Goal: Transaction & Acquisition: Obtain resource

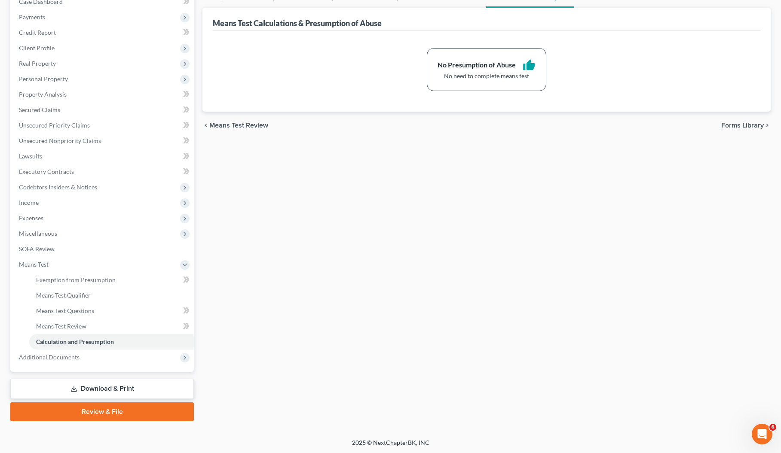
click at [104, 414] on link "Review & File" at bounding box center [101, 412] width 183 height 19
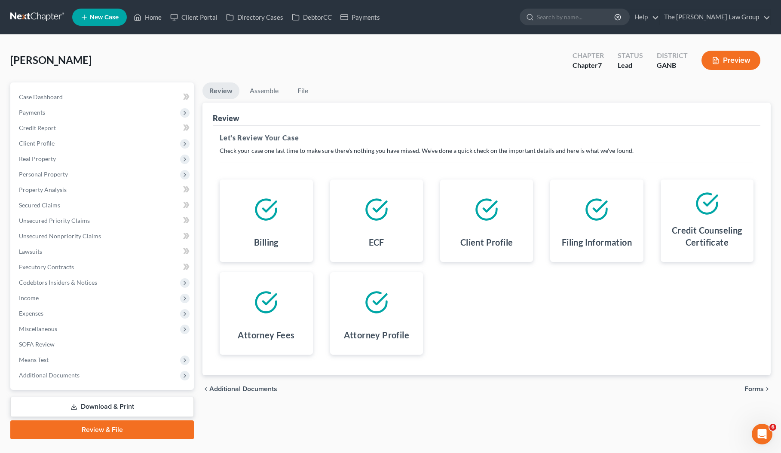
click at [104, 412] on link "Download & Print" at bounding box center [101, 407] width 183 height 20
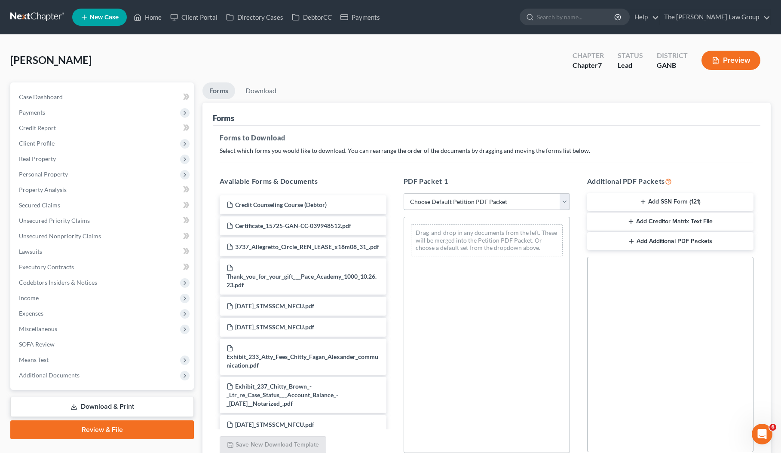
click at [566, 203] on select "Choose Default Petition PDF Packet Complete Bankruptcy Petition (all forms and …" at bounding box center [486, 201] width 166 height 17
select select "0"
click at [403, 193] on select "Choose Default Petition PDF Packet Complete Bankruptcy Petition (all forms and …" at bounding box center [486, 201] width 166 height 17
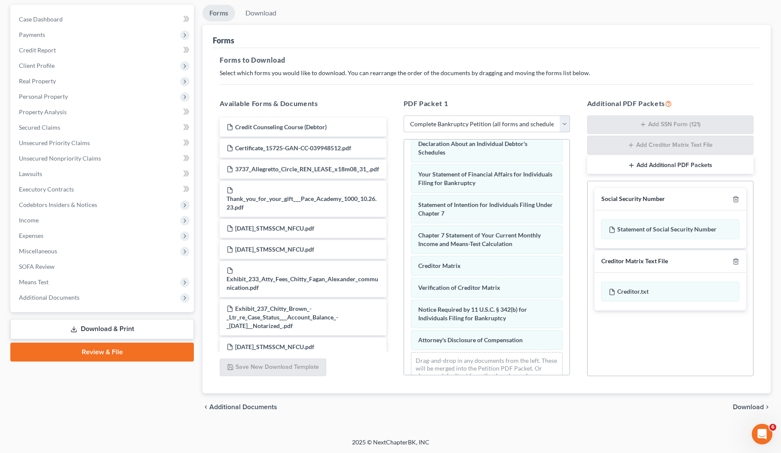
scroll to position [282, 0]
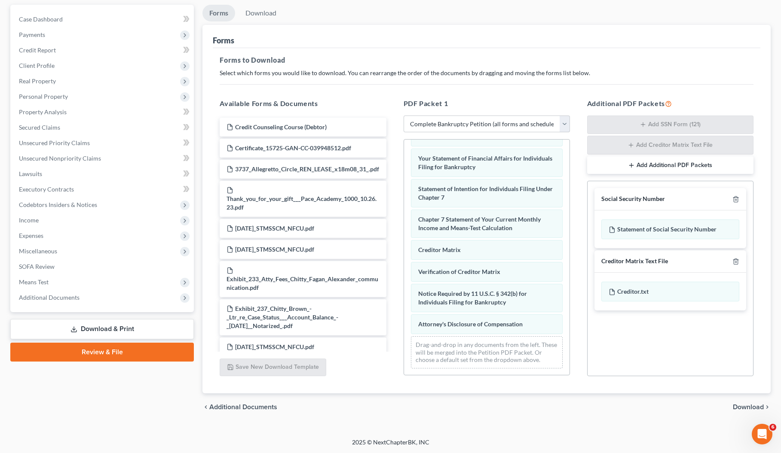
click at [751, 405] on span "Download" at bounding box center [748, 407] width 31 height 7
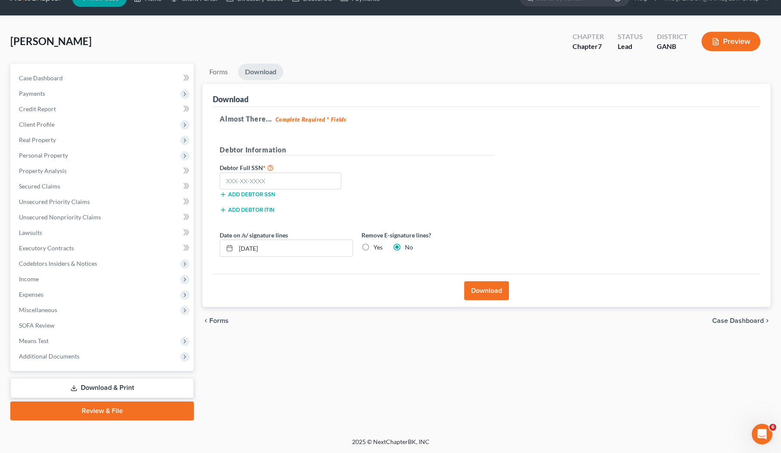
scroll to position [18, 0]
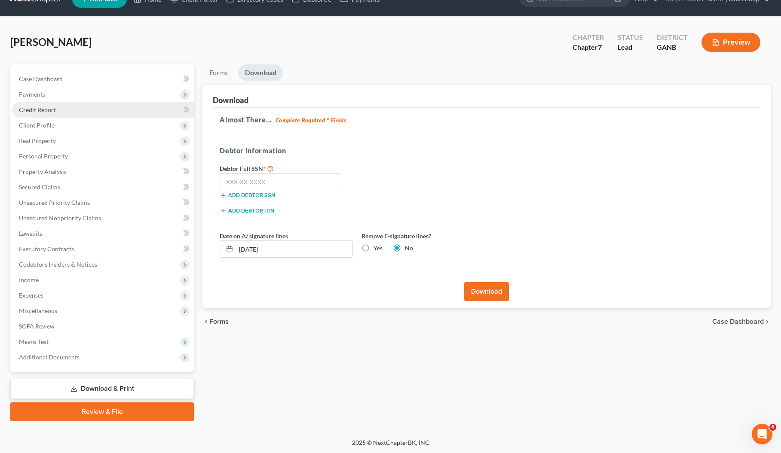
click at [52, 109] on span "Credit Report" at bounding box center [37, 109] width 37 height 7
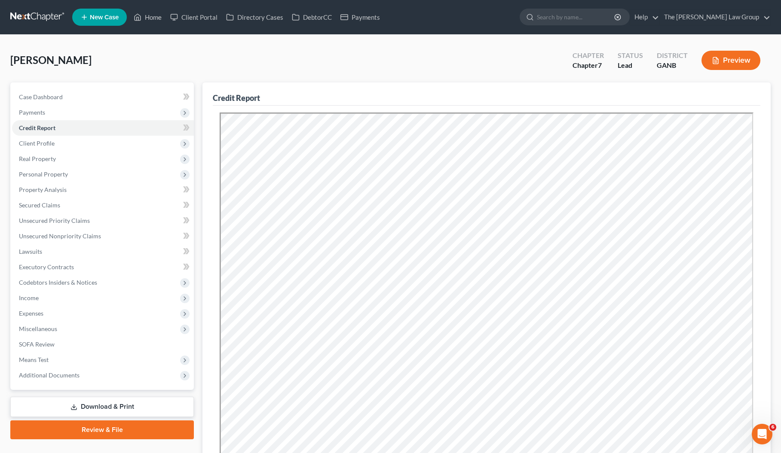
click at [98, 408] on link "Download & Print" at bounding box center [101, 407] width 183 height 20
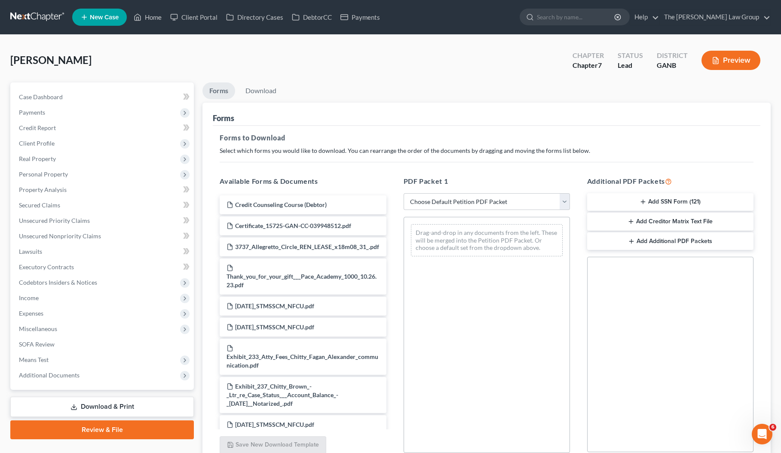
click at [106, 18] on span "New Case" at bounding box center [104, 17] width 29 height 6
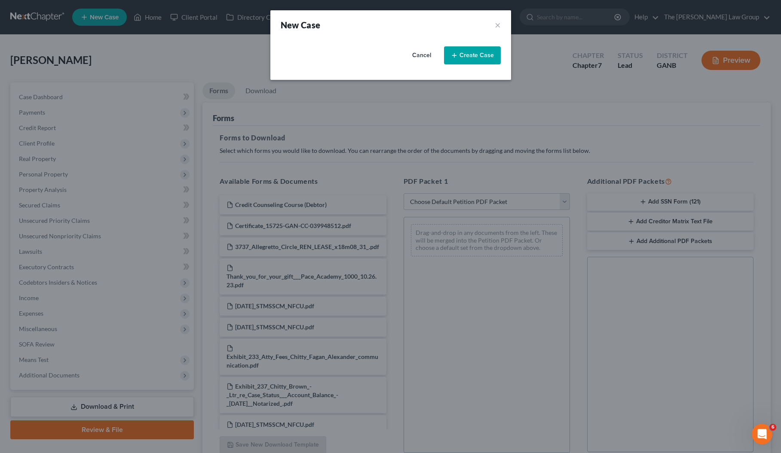
select select "19"
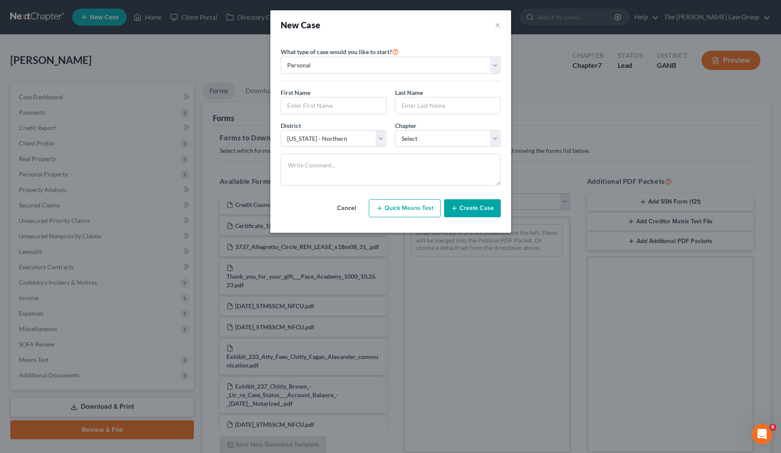
drag, startPoint x: 500, startPoint y: 26, endPoint x: 489, endPoint y: 25, distance: 11.6
click at [500, 26] on div "New Case ×" at bounding box center [390, 24] width 241 height 29
drag, startPoint x: 496, startPoint y: 23, endPoint x: 344, endPoint y: 27, distance: 152.6
click at [496, 23] on button "×" at bounding box center [498, 25] width 6 height 12
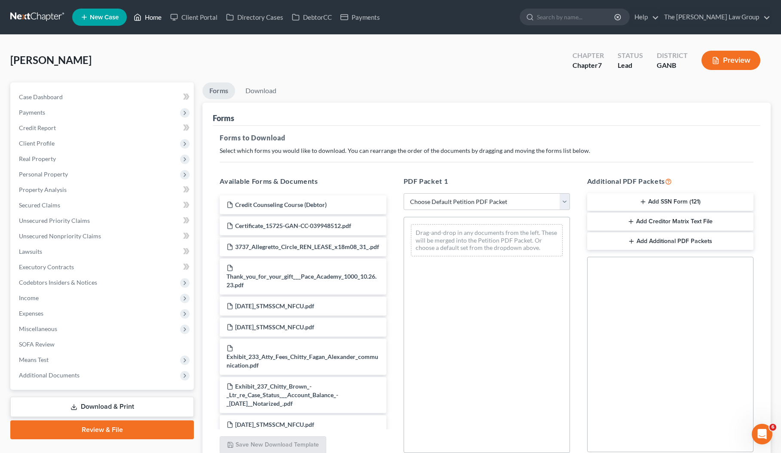
click at [156, 20] on link "Home" at bounding box center [147, 16] width 37 height 15
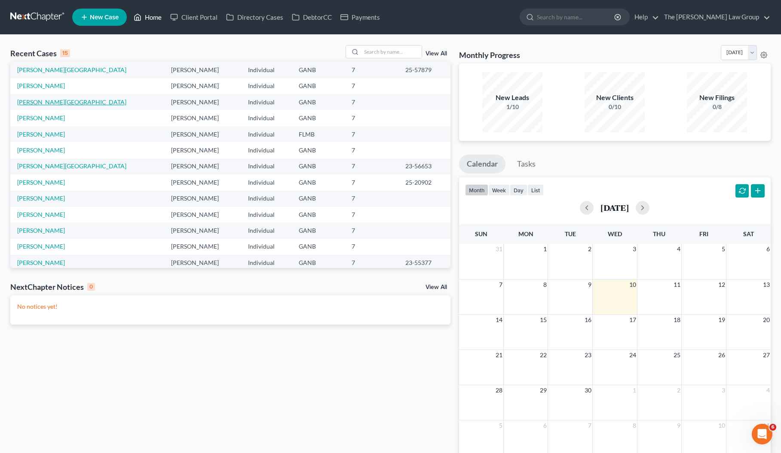
scroll to position [59, 0]
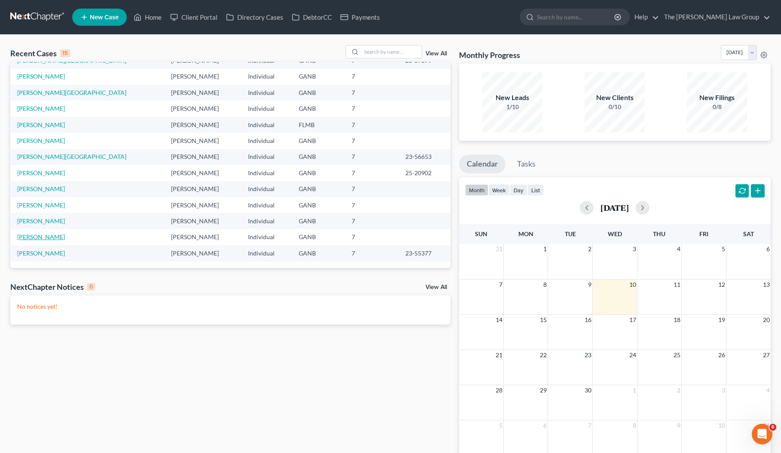
click at [46, 237] on link "[PERSON_NAME]" at bounding box center [41, 236] width 48 height 7
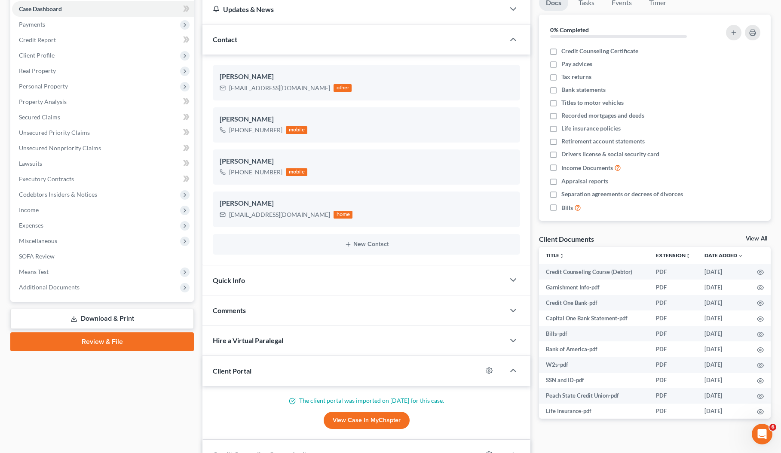
scroll to position [107, 0]
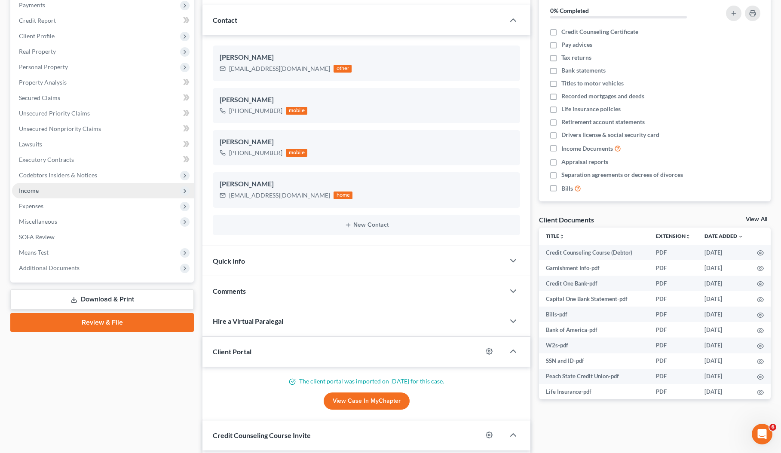
click at [36, 190] on span "Income" at bounding box center [29, 190] width 20 height 7
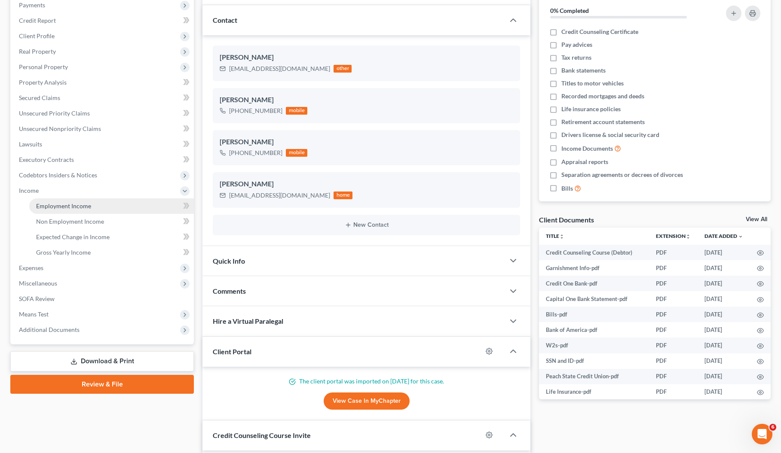
click at [50, 204] on span "Employment Income" at bounding box center [63, 205] width 55 height 7
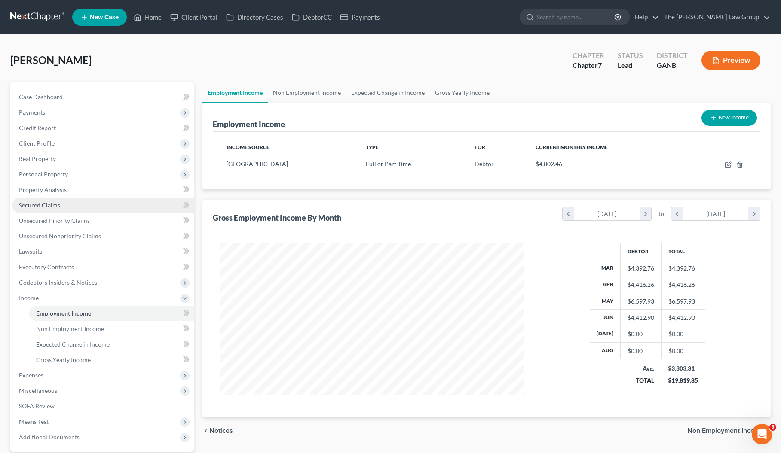
scroll to position [154, 321]
click at [146, 18] on link "Home" at bounding box center [147, 16] width 37 height 15
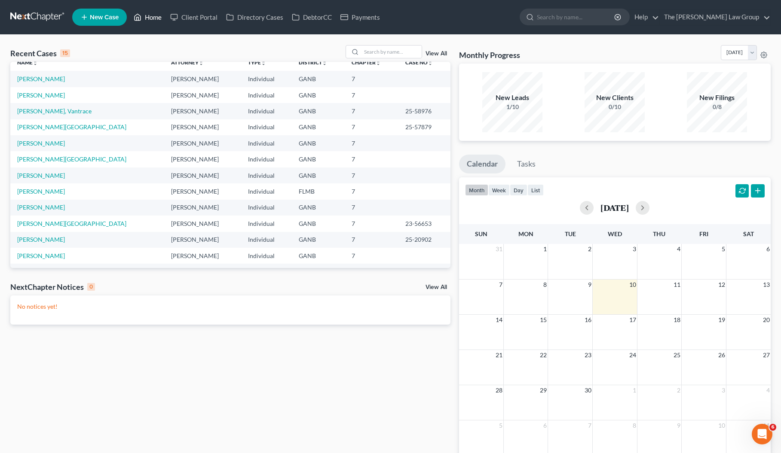
scroll to position [3, 0]
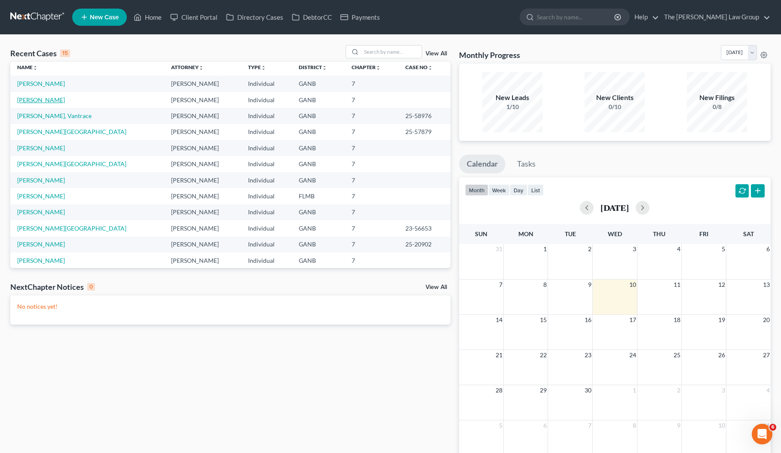
click at [39, 103] on link "[PERSON_NAME]" at bounding box center [41, 99] width 48 height 7
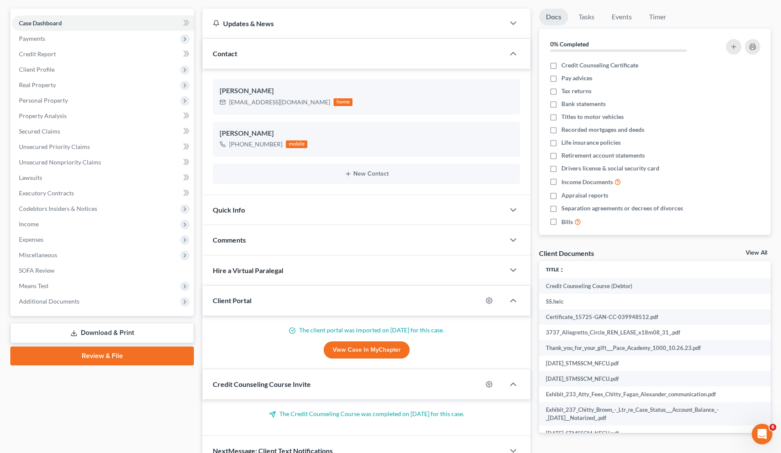
scroll to position [98, 0]
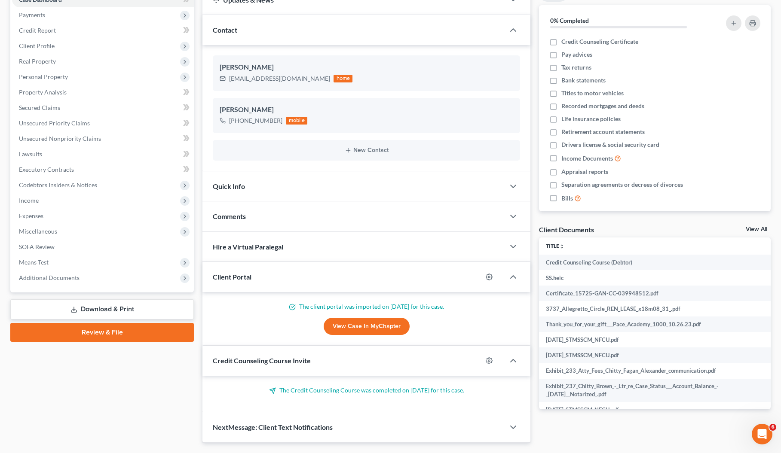
click at [108, 309] on link "Download & Print" at bounding box center [101, 309] width 183 height 20
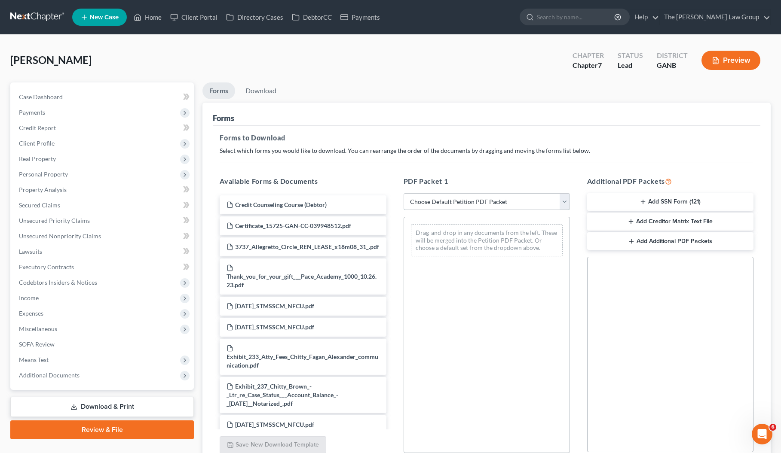
click at [562, 202] on select "Choose Default Petition PDF Packet Complete Bankruptcy Petition (all forms and …" at bounding box center [486, 201] width 166 height 17
select select "0"
click at [403, 193] on select "Choose Default Petition PDF Packet Complete Bankruptcy Petition (all forms and …" at bounding box center [486, 201] width 166 height 17
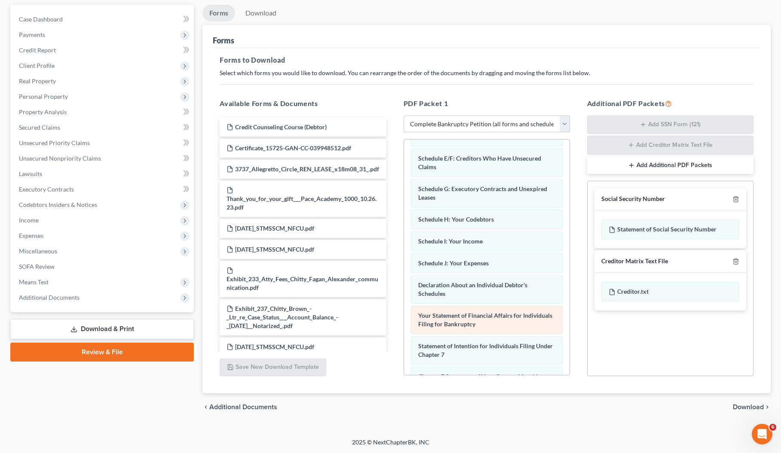
scroll to position [282, 0]
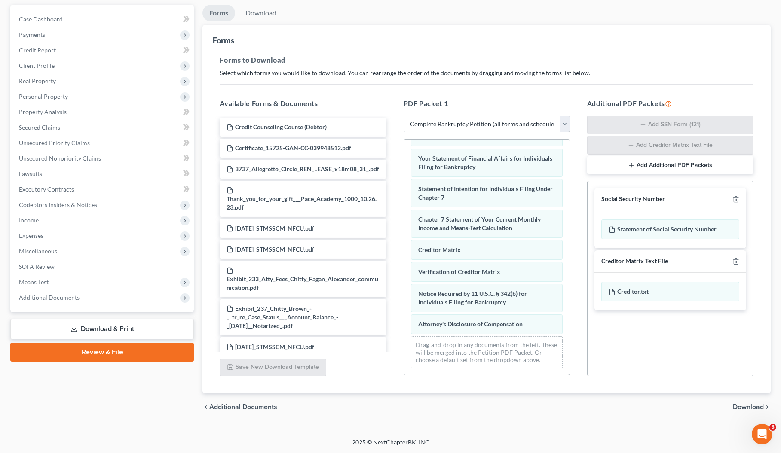
click at [751, 410] on span "Download" at bounding box center [748, 407] width 31 height 7
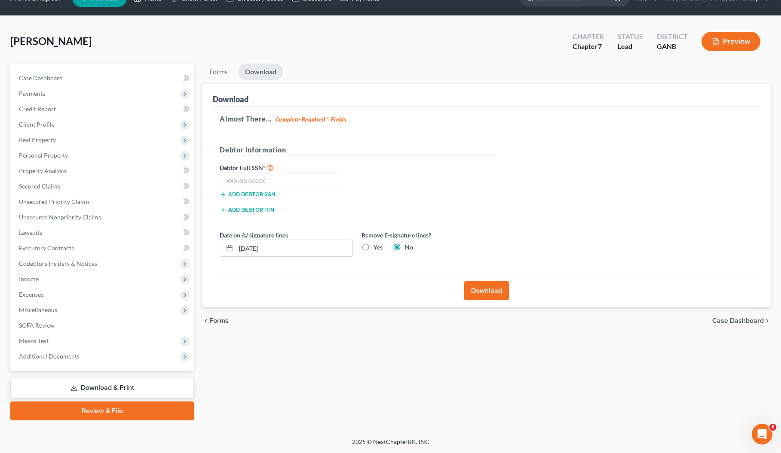
scroll to position [18, 0]
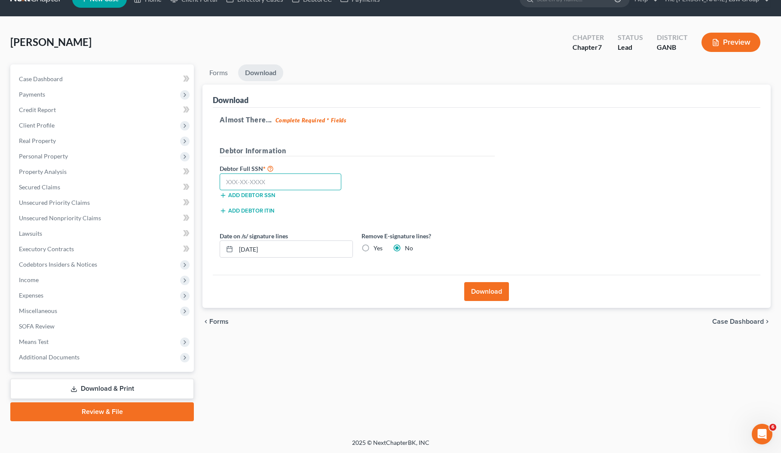
click at [261, 183] on input "text" at bounding box center [281, 182] width 122 height 17
type input "322-70-9708"
click at [486, 290] on button "Download" at bounding box center [486, 291] width 45 height 19
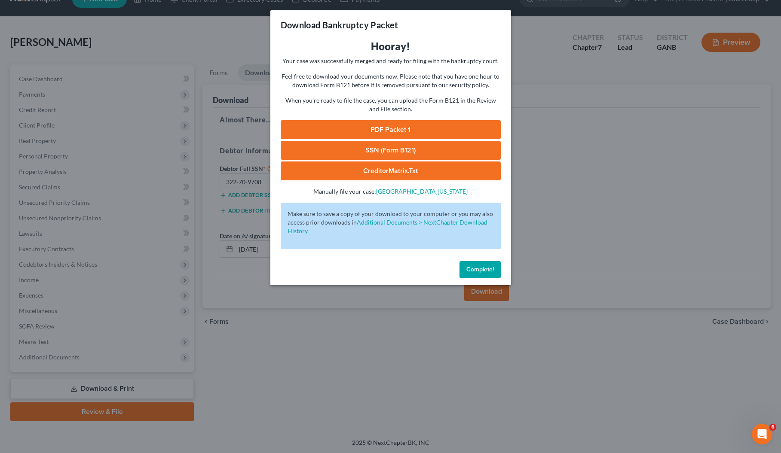
click at [393, 127] on link "PDF Packet 1" at bounding box center [391, 129] width 220 height 19
